Goal: Task Accomplishment & Management: Use online tool/utility

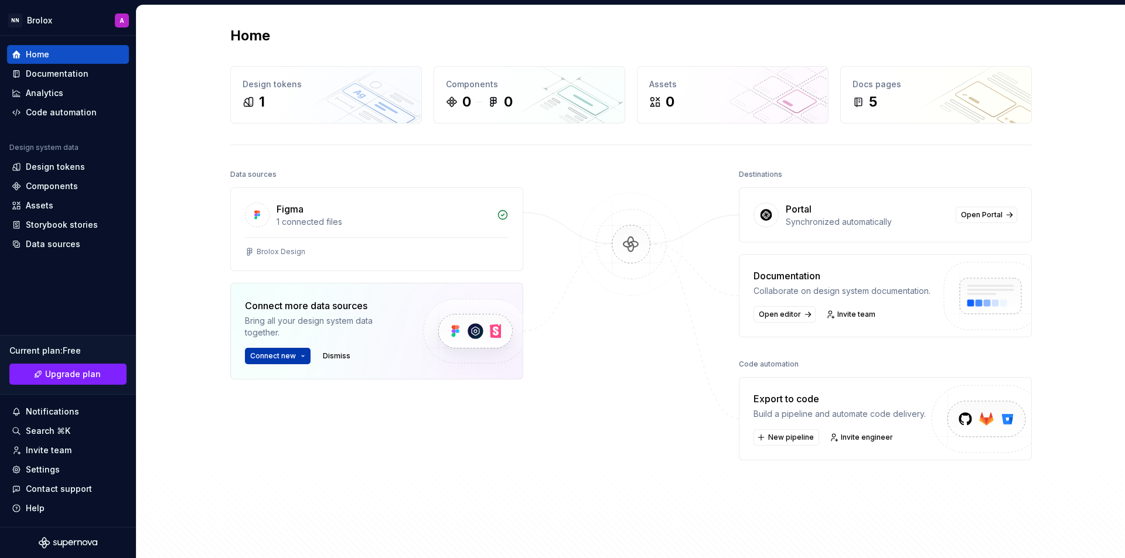
click at [298, 360] on button "Connect new" at bounding box center [278, 356] width 66 height 16
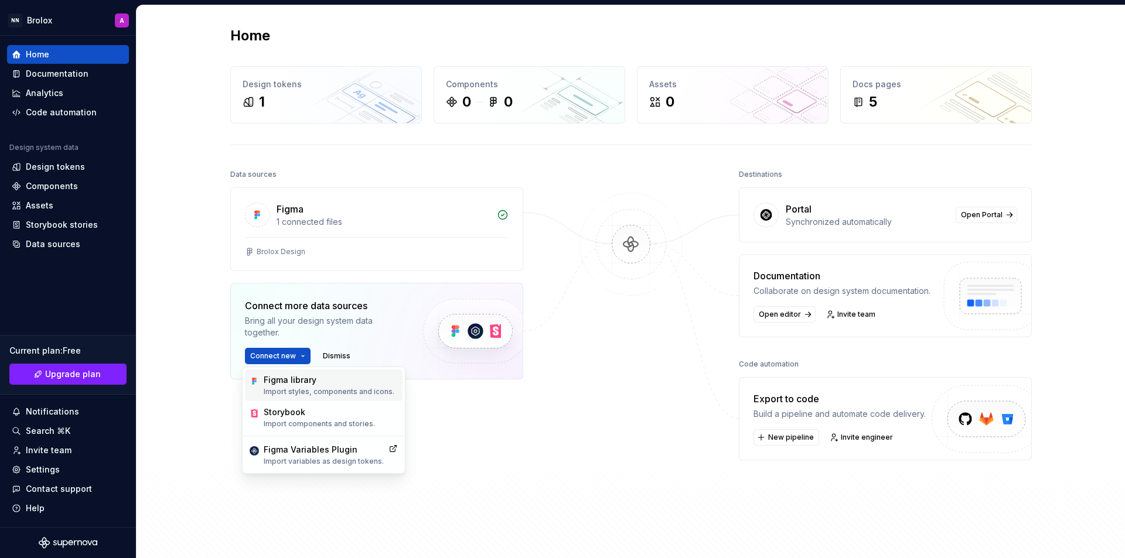
click at [299, 383] on div "Figma library" at bounding box center [329, 380] width 131 height 12
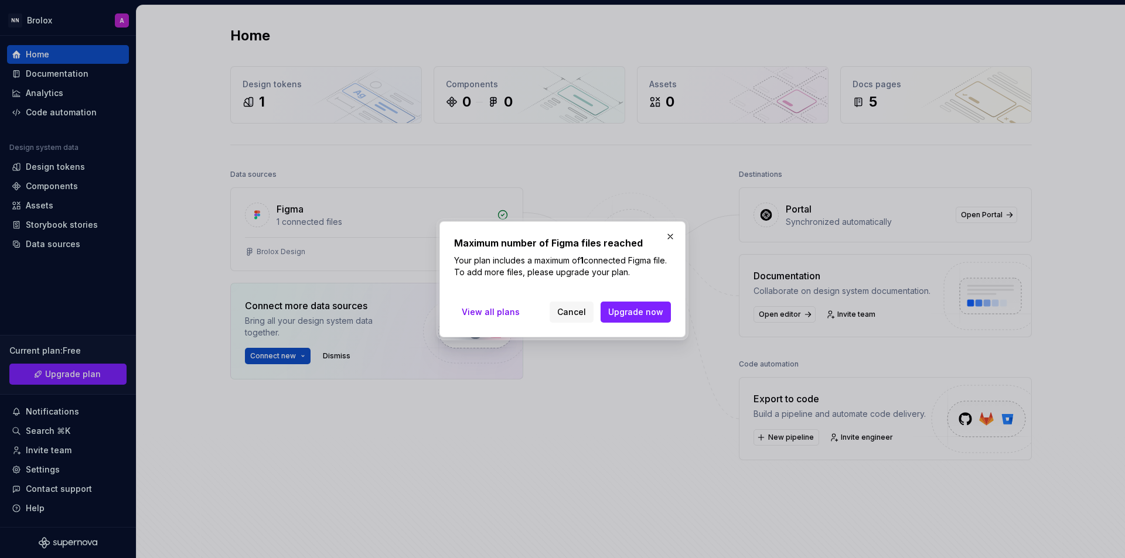
click at [668, 230] on button "button" at bounding box center [670, 237] width 16 height 16
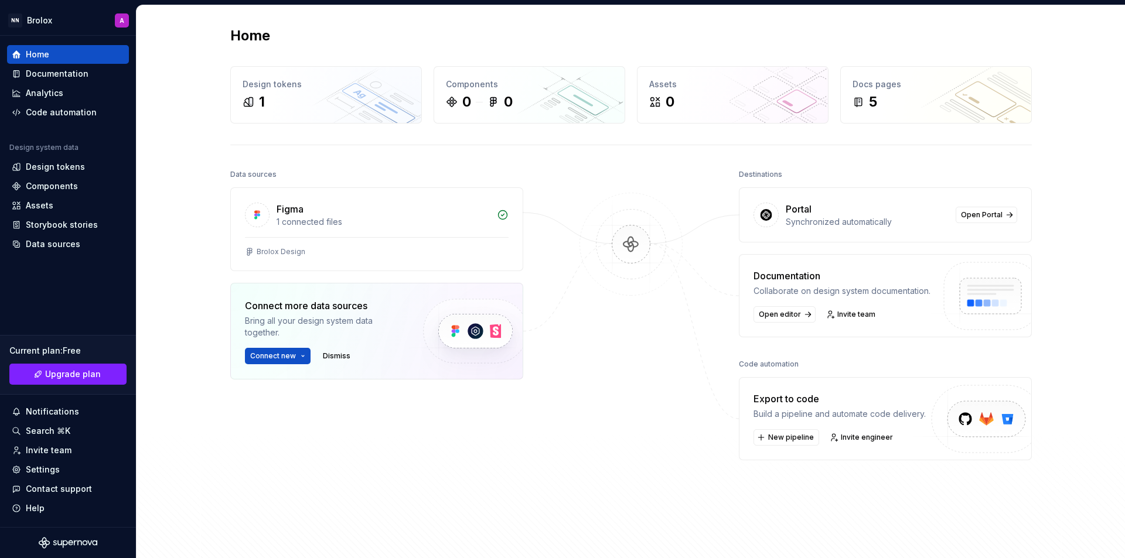
drag, startPoint x: 483, startPoint y: 234, endPoint x: 553, endPoint y: 205, distance: 76.4
click at [553, 205] on div "Data sources Figma 1 connected files Brolox Design Connect more data sources Br…" at bounding box center [631, 357] width 802 height 382
click at [485, 216] on div "Figma" at bounding box center [383, 209] width 213 height 14
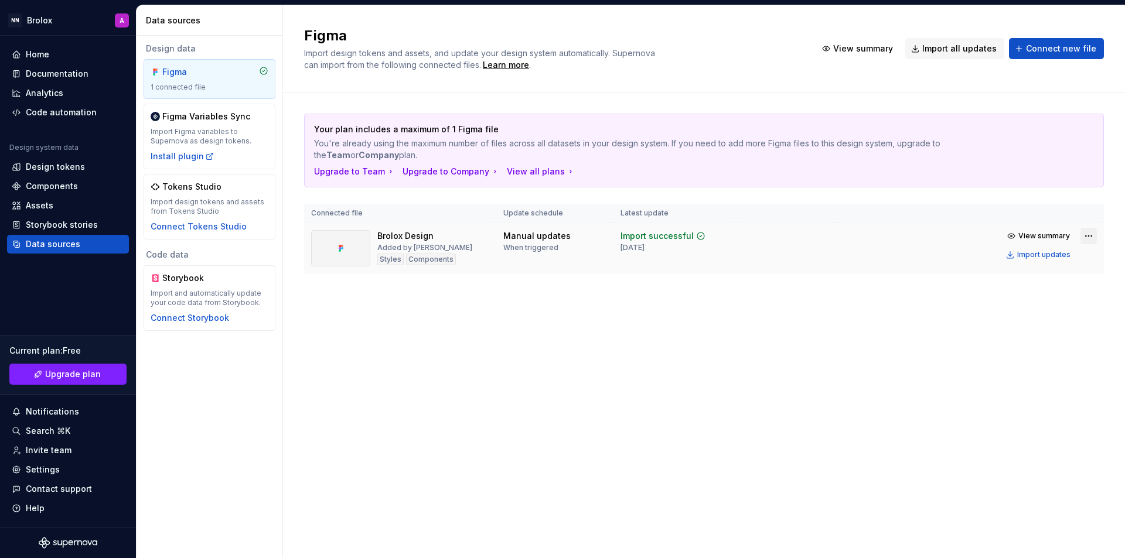
click at [1089, 237] on html "NN Brolox A Home Documentation Analytics Code automation Design system data Des…" at bounding box center [562, 279] width 1125 height 558
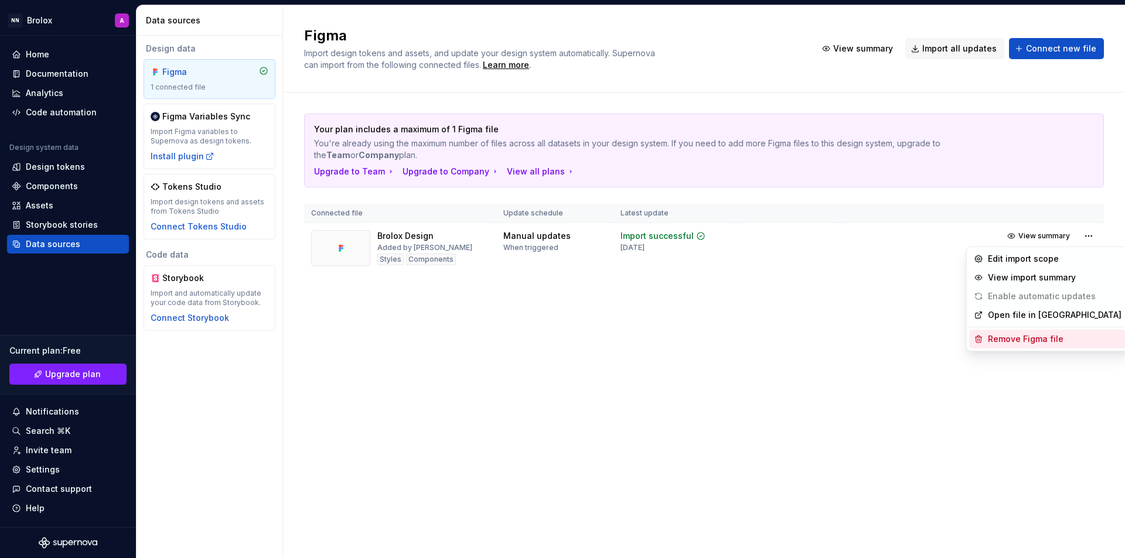
click at [1043, 342] on div "Remove Figma file" at bounding box center [1055, 339] width 134 height 12
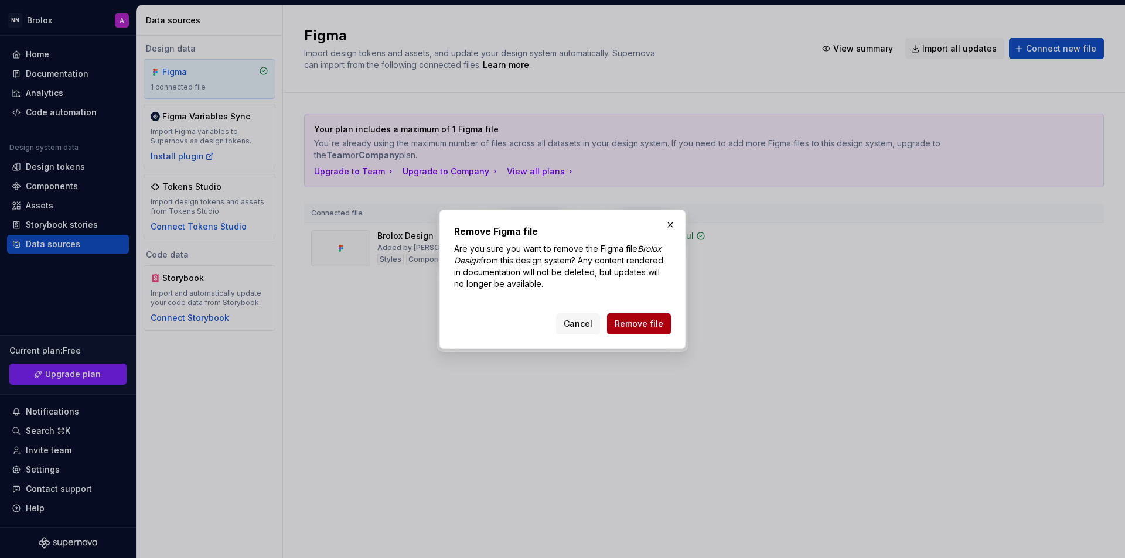
click at [642, 332] on button "Remove file" at bounding box center [639, 324] width 64 height 21
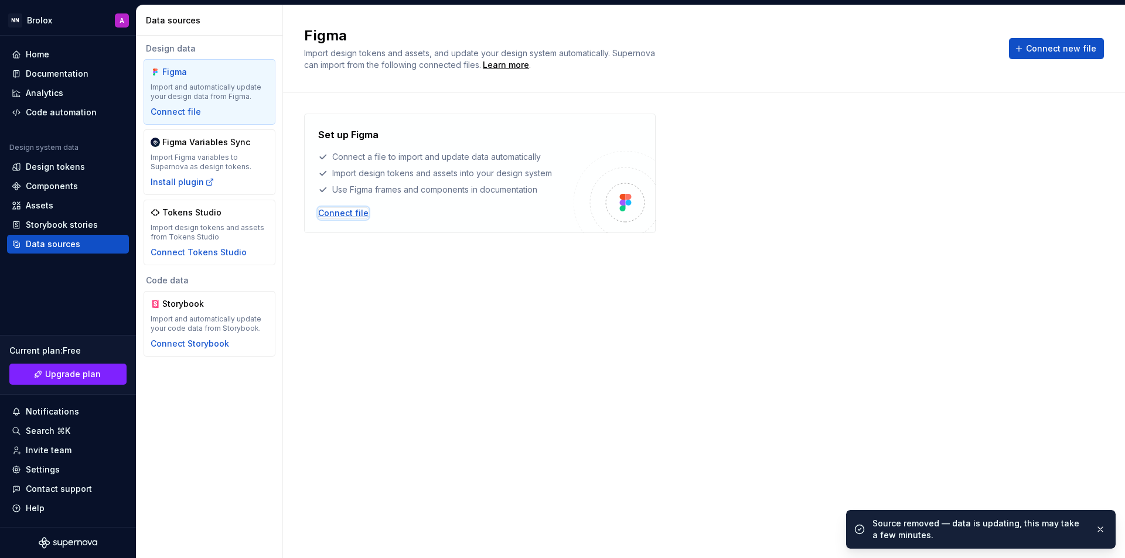
click at [346, 210] on div "Connect file" at bounding box center [343, 213] width 50 height 12
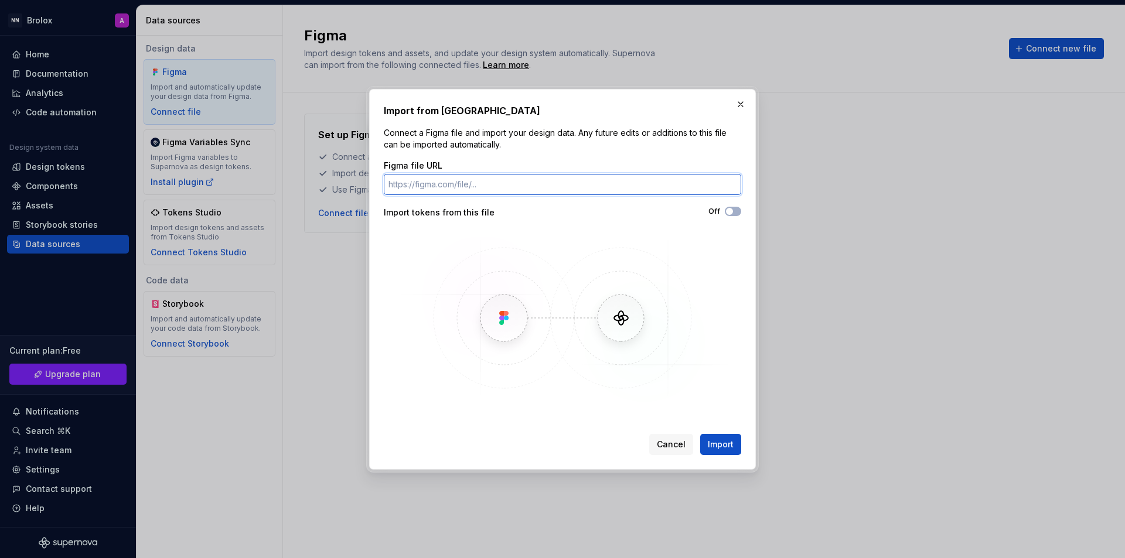
paste input "[URL][DOMAIN_NAME]"
type input "[URL][DOMAIN_NAME]"
click at [737, 213] on button "Off" at bounding box center [733, 211] width 16 height 9
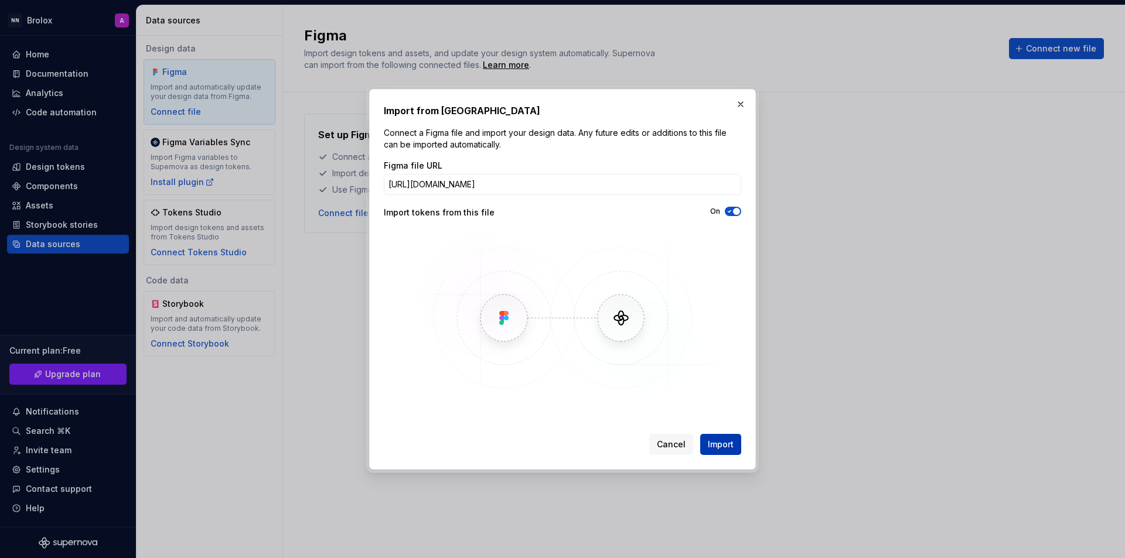
click at [721, 445] on span "Import" at bounding box center [721, 445] width 26 height 12
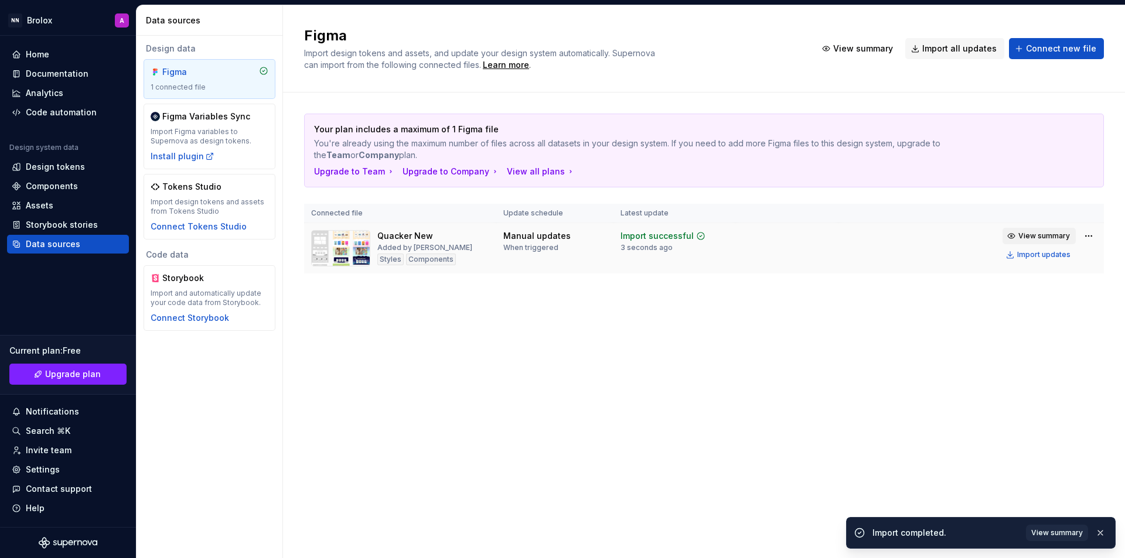
click at [1035, 231] on button "View summary" at bounding box center [1039, 236] width 73 height 16
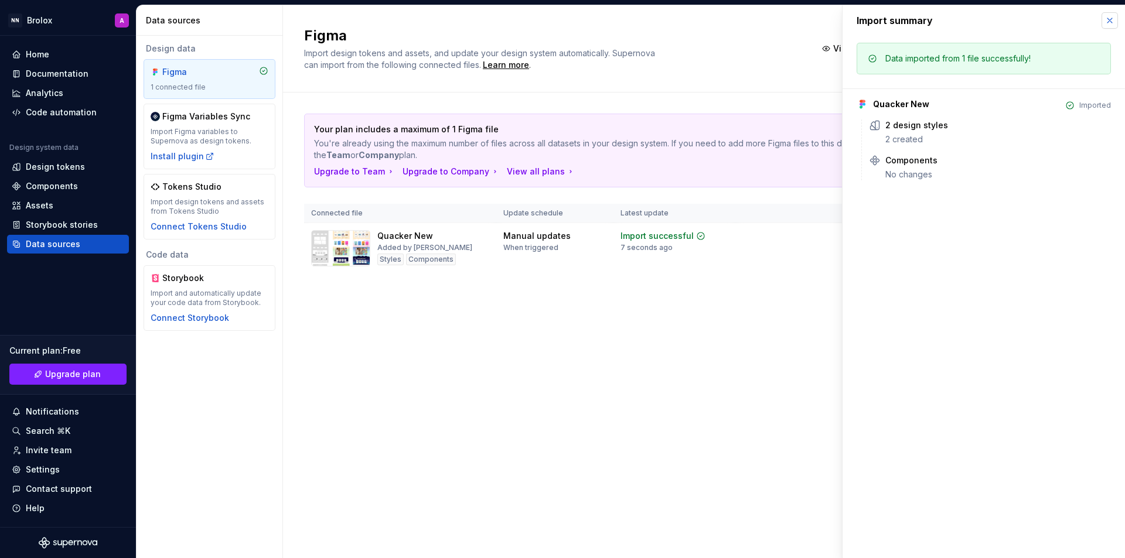
click at [1116, 22] on button "button" at bounding box center [1110, 20] width 16 height 16
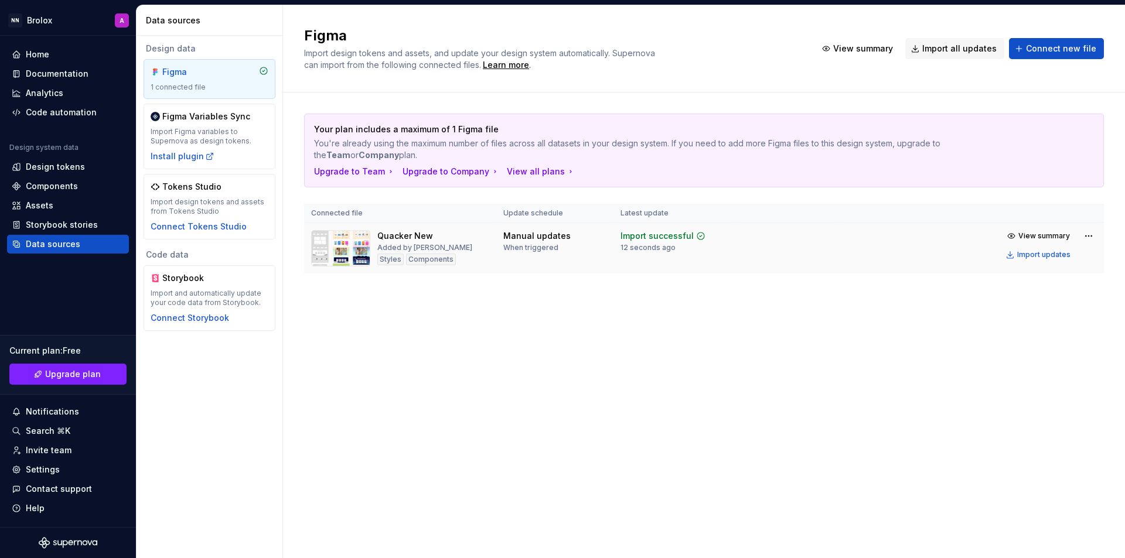
click at [459, 241] on div "Quacker New Added by [PERSON_NAME] Components" at bounding box center [400, 248] width 178 height 36
click at [56, 56] on div "Home" at bounding box center [68, 55] width 113 height 12
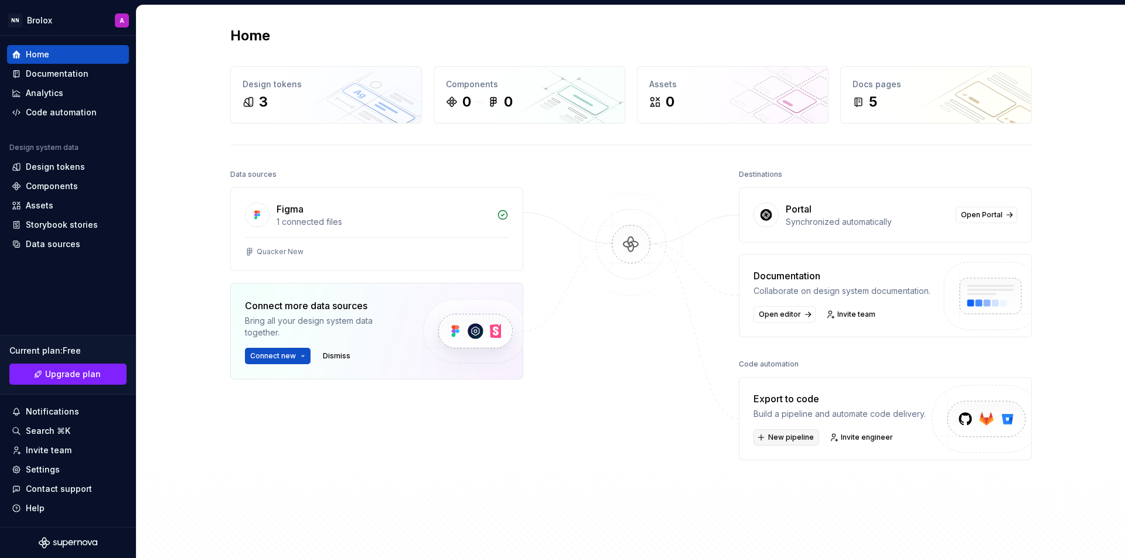
click at [785, 442] on button "New pipeline" at bounding box center [787, 438] width 66 height 16
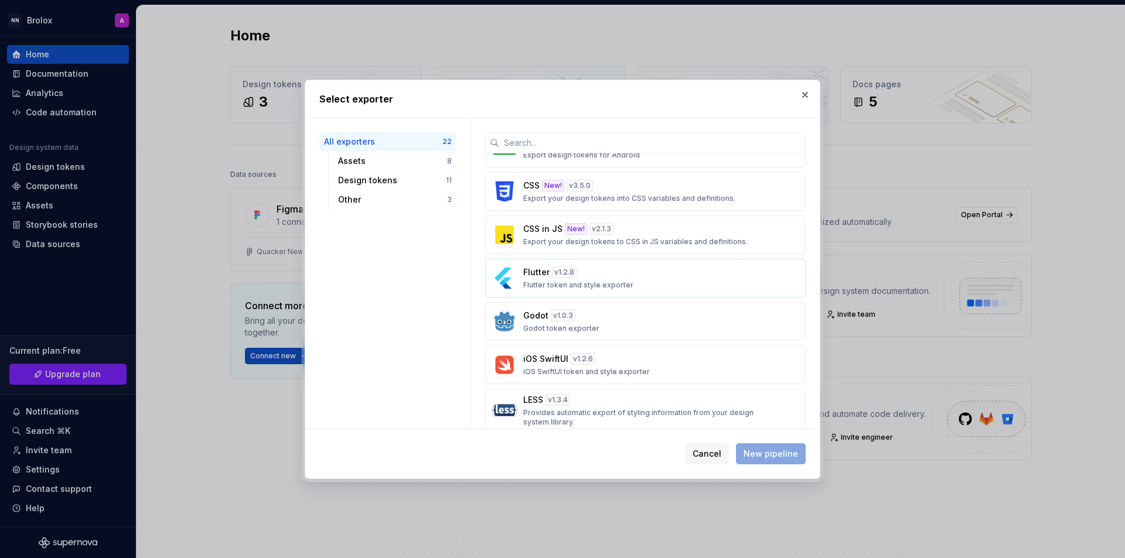
scroll to position [411, 0]
click at [592, 235] on div "v 2.1.3" at bounding box center [602, 232] width 24 height 12
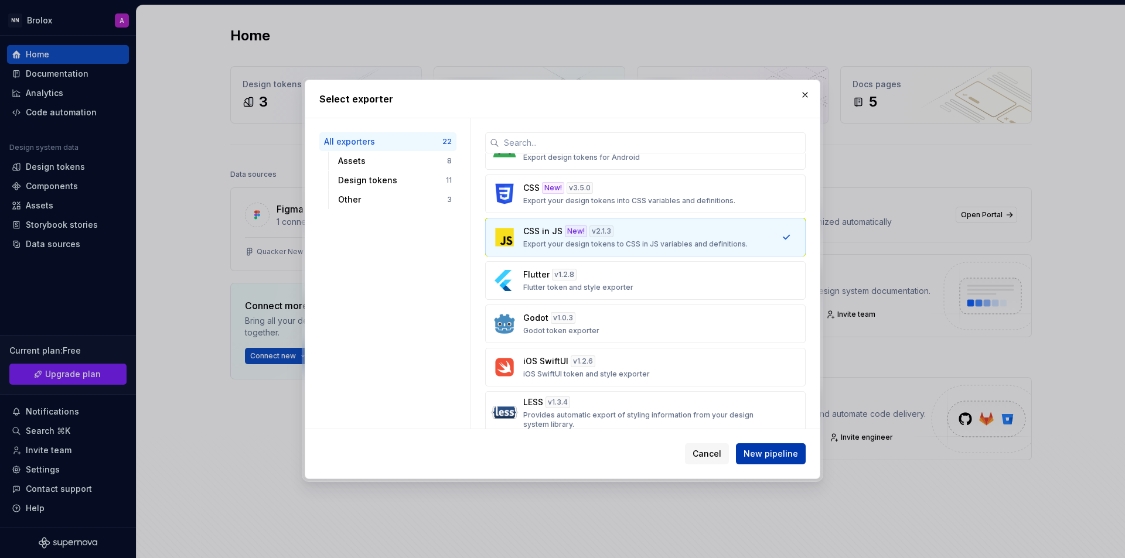
click at [785, 459] on span "New pipeline" at bounding box center [771, 454] width 54 height 12
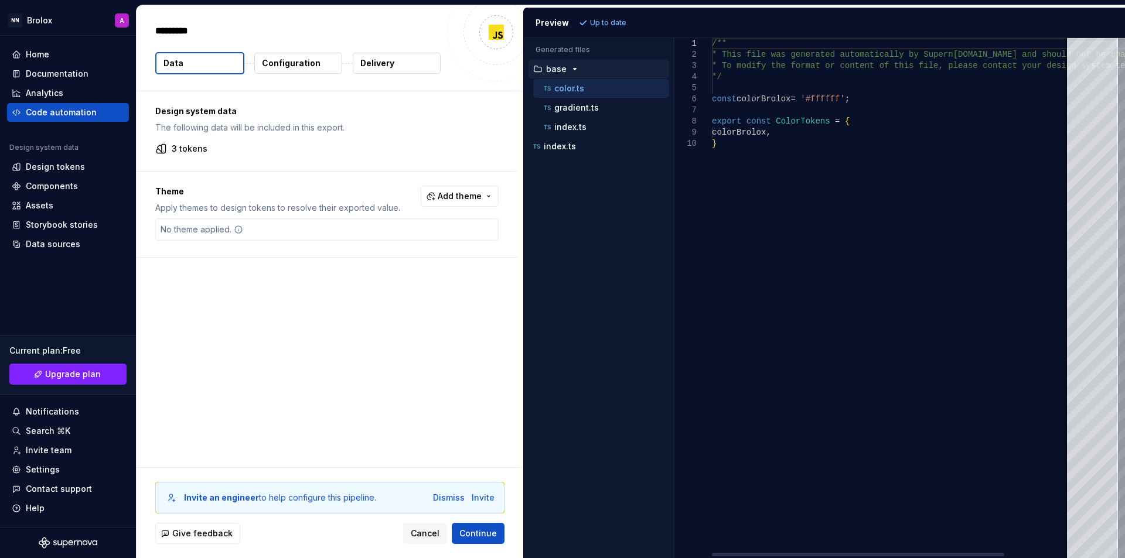
type textarea "*"
click at [601, 149] on div "index.ts" at bounding box center [600, 147] width 138 height 12
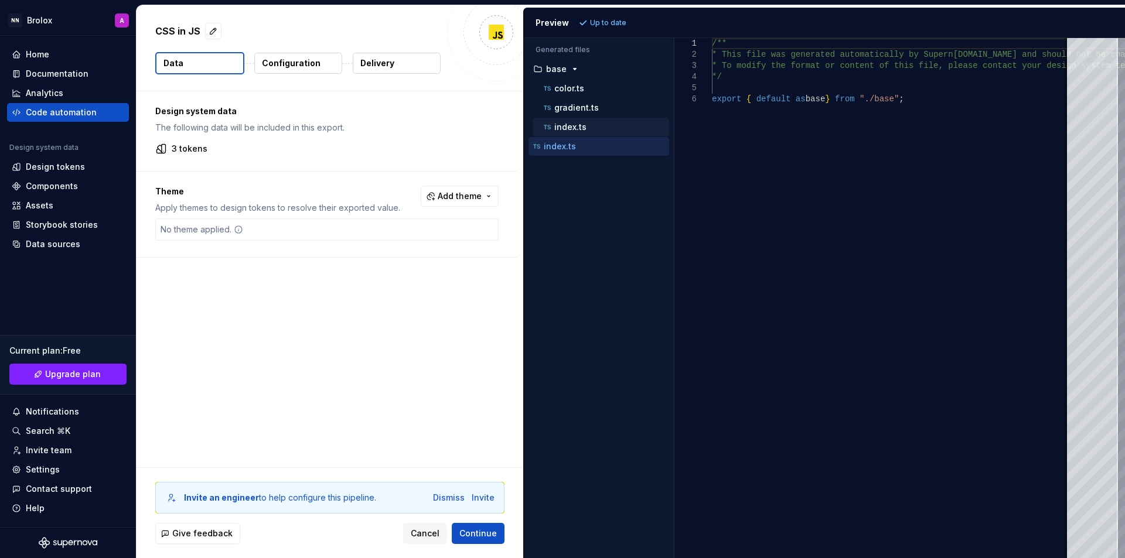
click at [607, 132] on div "index.ts" at bounding box center [605, 127] width 128 height 12
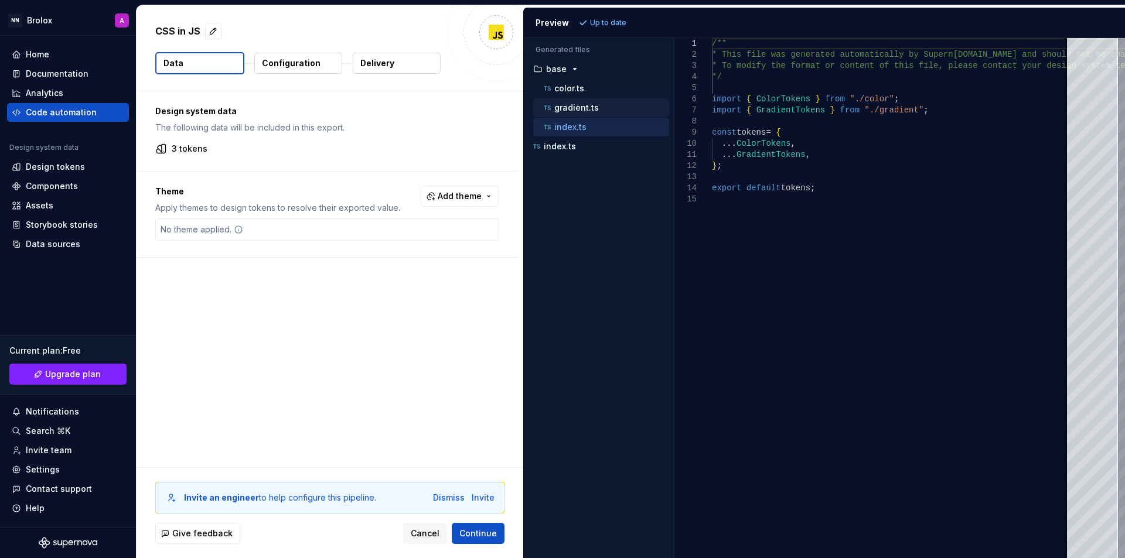
click at [601, 110] on div "gradient.ts" at bounding box center [605, 108] width 128 height 12
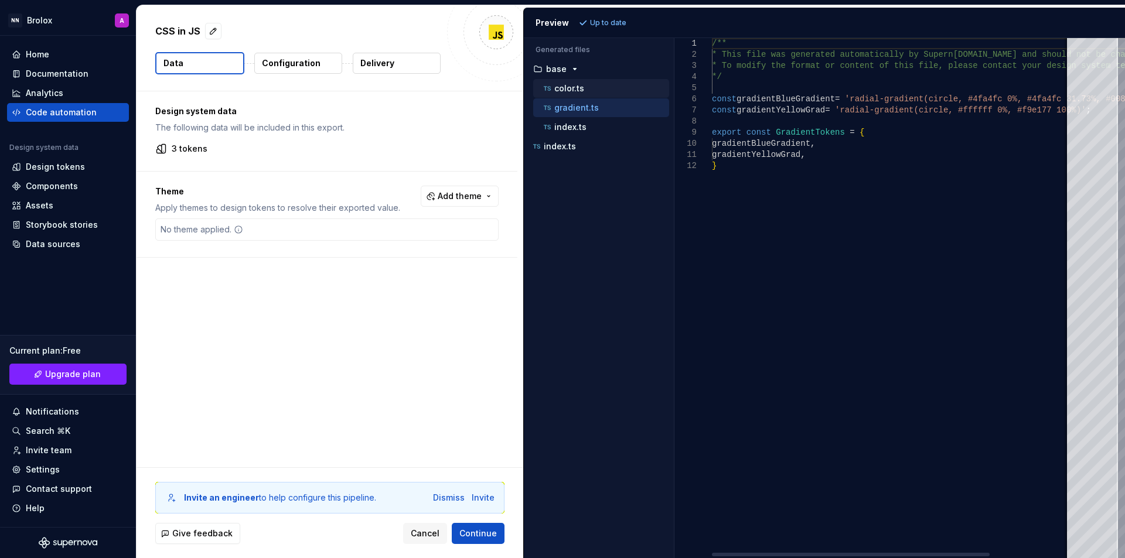
click at [598, 91] on div "color.ts" at bounding box center [605, 89] width 128 height 12
type textarea "**********"
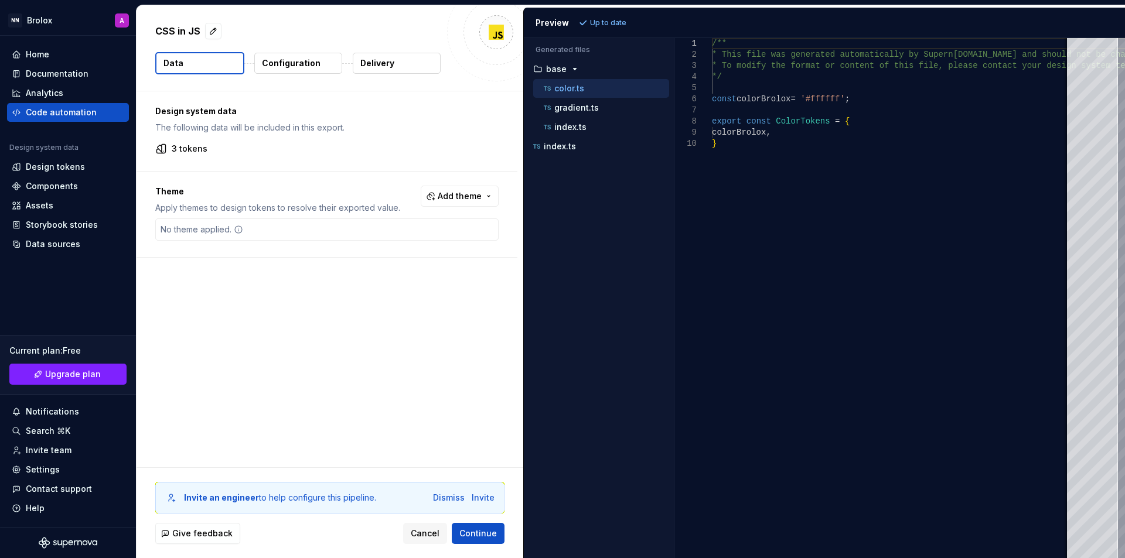
click at [436, 374] on div "Design system data The following data will be included in this export. 3 tokens…" at bounding box center [330, 279] width 387 height 376
click at [479, 540] on button "Continue" at bounding box center [478, 533] width 53 height 21
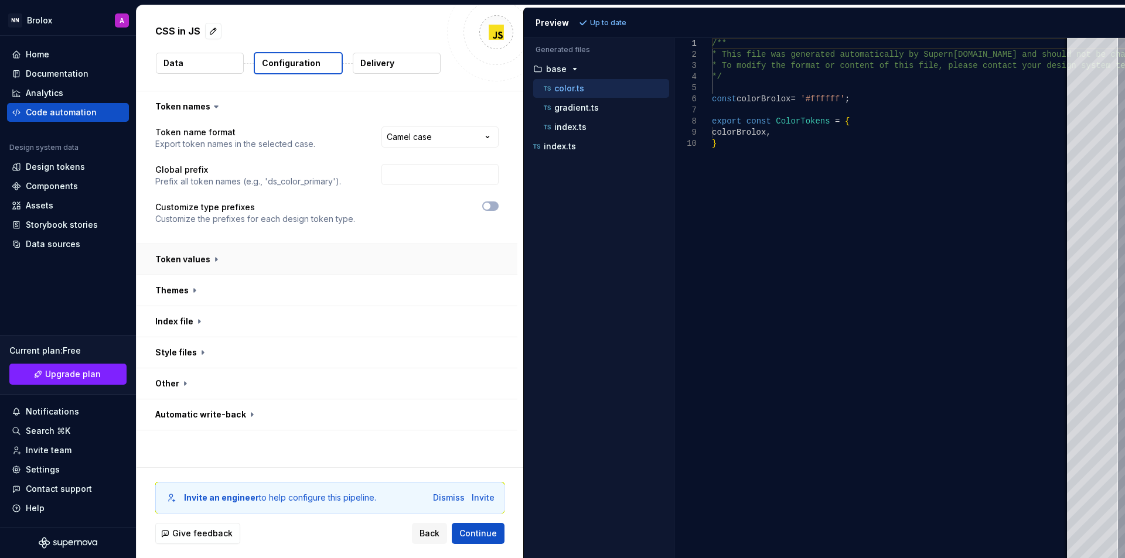
click at [210, 263] on button "button" at bounding box center [327, 259] width 381 height 30
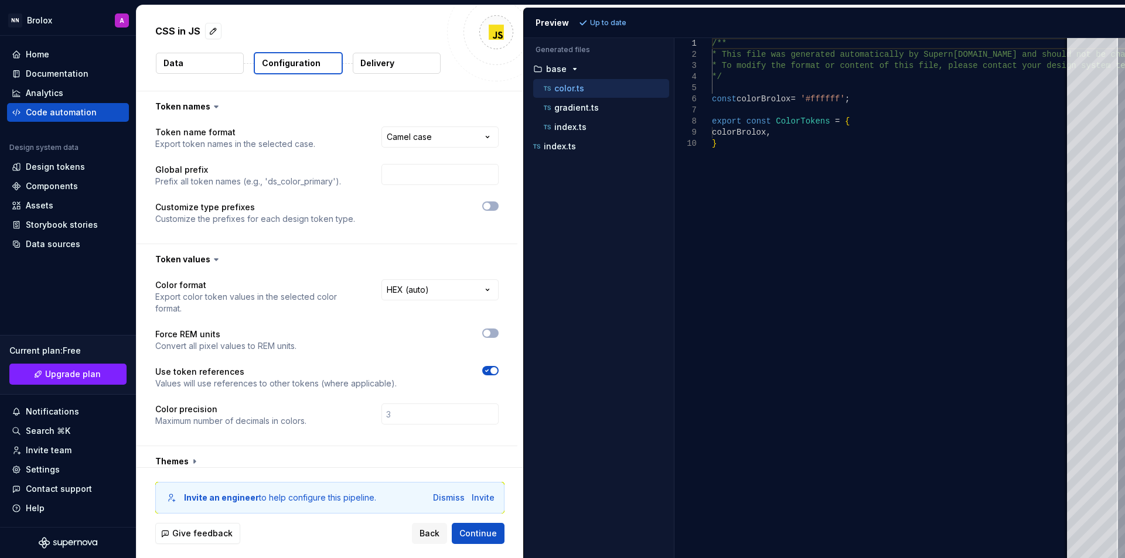
click at [567, 18] on div "Preview" at bounding box center [552, 23] width 33 height 12
click at [403, 71] on button "Delivery" at bounding box center [397, 63] width 88 height 21
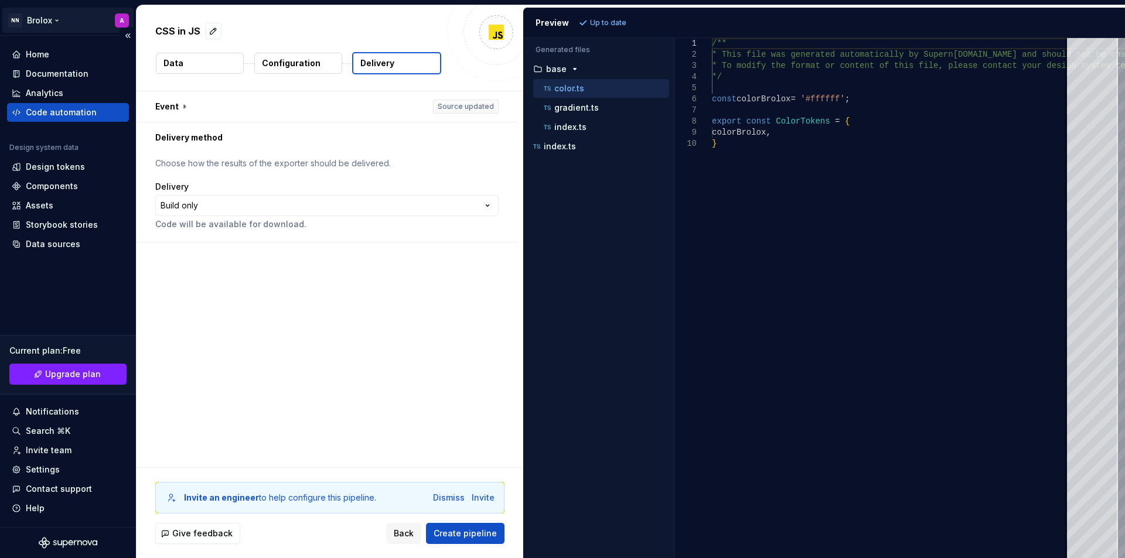
click at [46, 19] on html "**********" at bounding box center [562, 279] width 1125 height 558
click at [247, 113] on html "**********" at bounding box center [562, 279] width 1125 height 558
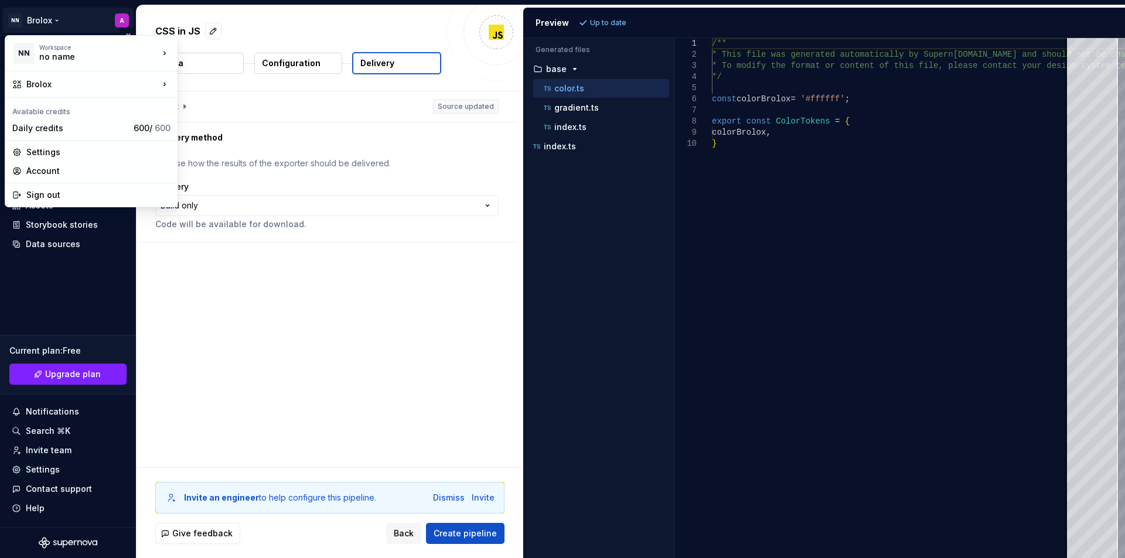
click at [127, 19] on html "**********" at bounding box center [562, 279] width 1125 height 558
click at [80, 328] on html "**********" at bounding box center [562, 279] width 1125 height 558
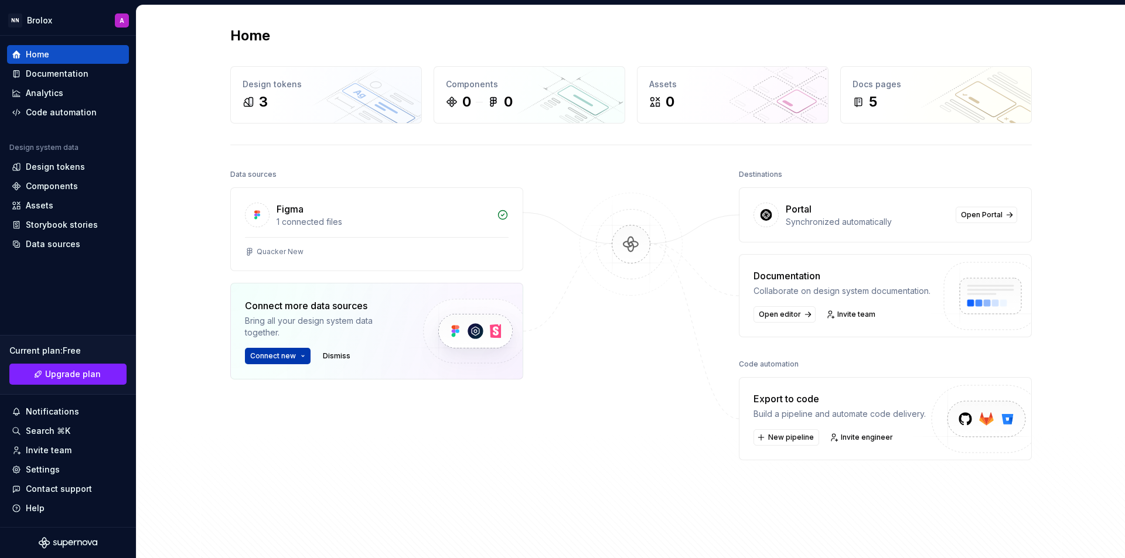
click at [294, 354] on button "Connect new" at bounding box center [278, 356] width 66 height 16
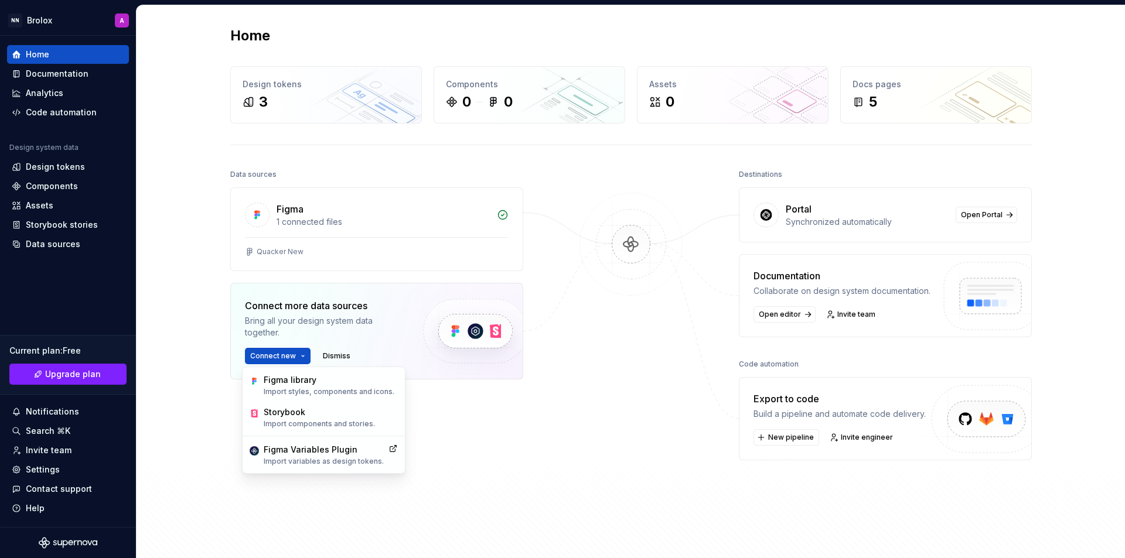
click at [672, 425] on div at bounding box center [631, 333] width 117 height 335
